Goal: Communication & Community: Answer question/provide support

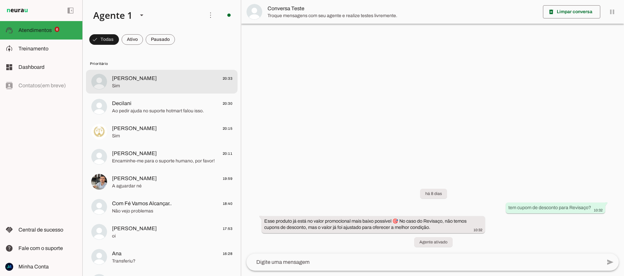
click at [163, 80] on span "[PERSON_NAME] 20:33" at bounding box center [172, 78] width 120 height 8
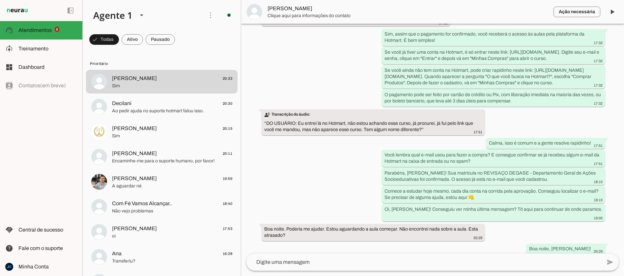
scroll to position [1086, 0]
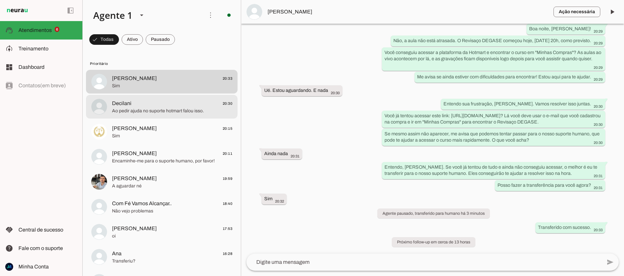
click at [179, 106] on span "Decilani 20:30" at bounding box center [172, 103] width 120 height 8
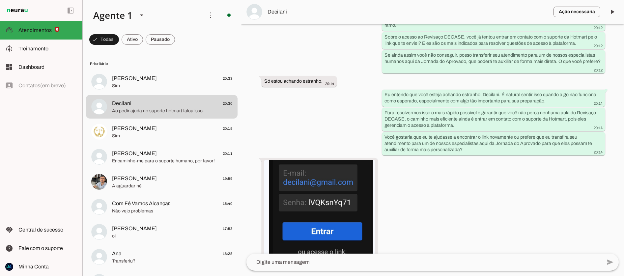
scroll to position [1049, 0]
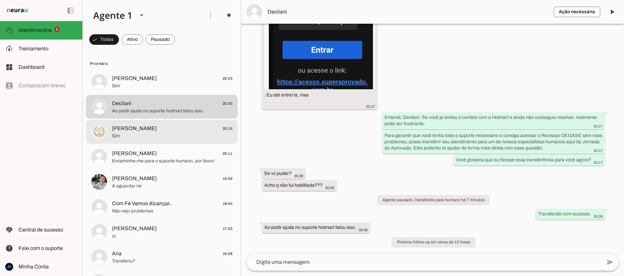
click at [145, 128] on span "[PERSON_NAME]" at bounding box center [134, 128] width 45 height 8
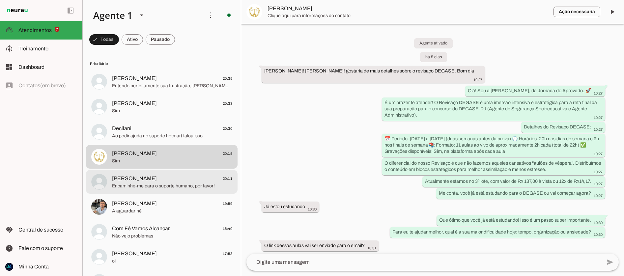
click at [138, 180] on span "[PERSON_NAME]" at bounding box center [134, 178] width 45 height 8
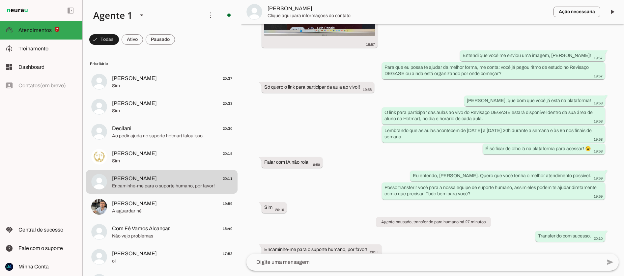
scroll to position [446, 0]
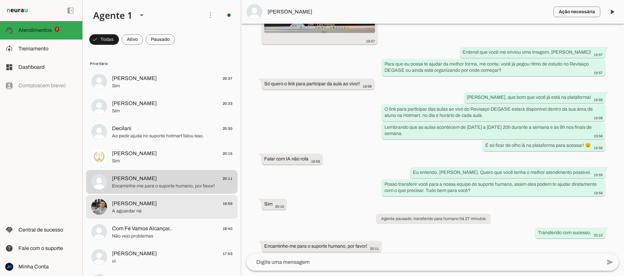
click at [162, 201] on span "[PERSON_NAME] 19:59" at bounding box center [172, 204] width 120 height 8
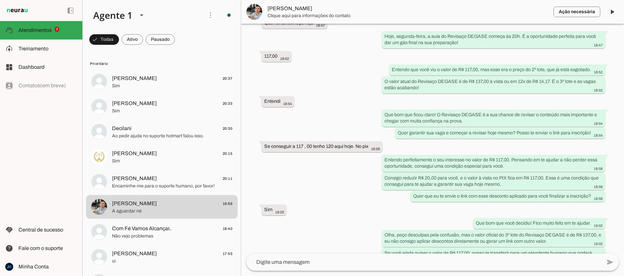
scroll to position [1109, 0]
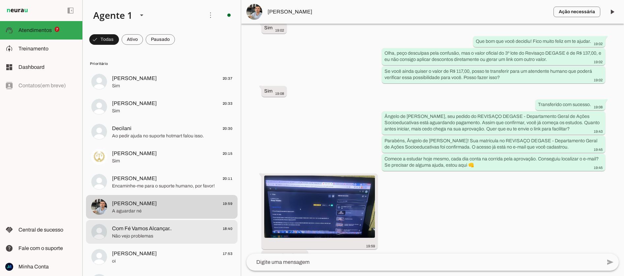
click at [137, 237] on span "Não vejo problemas" at bounding box center [172, 236] width 120 height 7
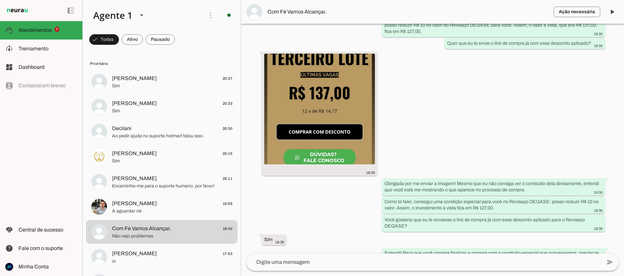
scroll to position [1735, 0]
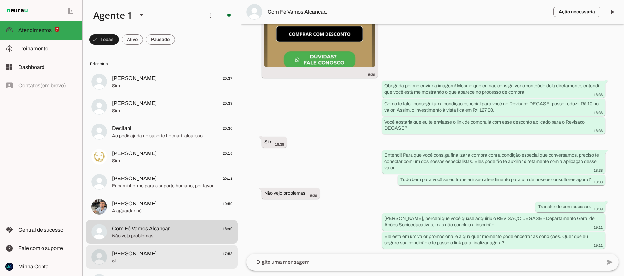
click at [132, 253] on span "[PERSON_NAME]" at bounding box center [134, 254] width 45 height 8
